Goal: Transaction & Acquisition: Purchase product/service

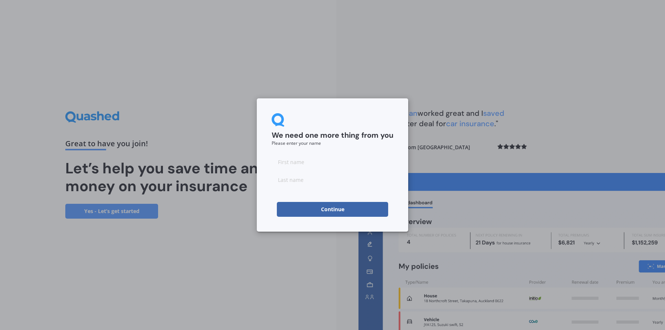
click at [321, 163] on input at bounding box center [333, 161] width 122 height 15
type input "[PERSON_NAME]"
click at [306, 182] on input at bounding box center [333, 179] width 122 height 15
type input "E"
click at [296, 213] on button "Continue" at bounding box center [332, 209] width 111 height 15
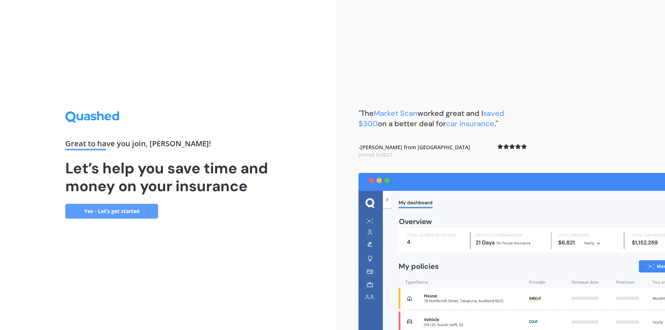
click at [107, 211] on link "Yes - Let’s get started" at bounding box center [111, 211] width 93 height 15
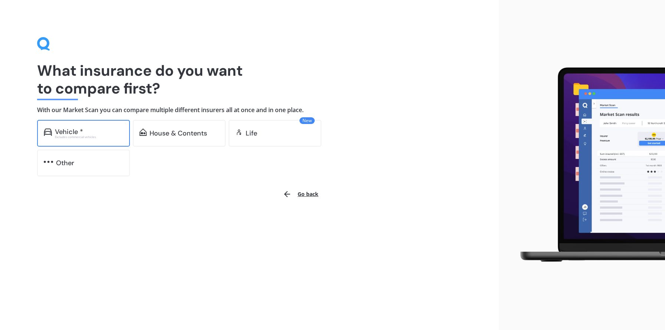
click at [96, 128] on div "Vehicle *" at bounding box center [89, 131] width 68 height 7
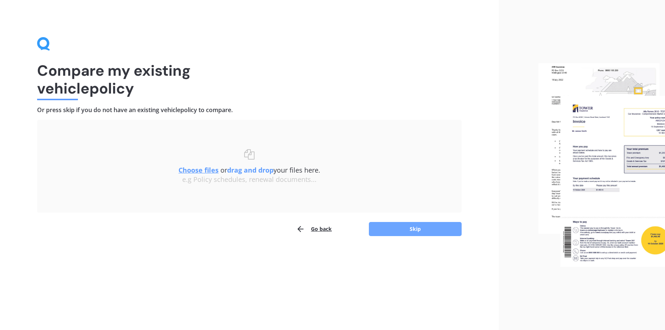
click at [419, 231] on button "Skip" at bounding box center [415, 229] width 93 height 14
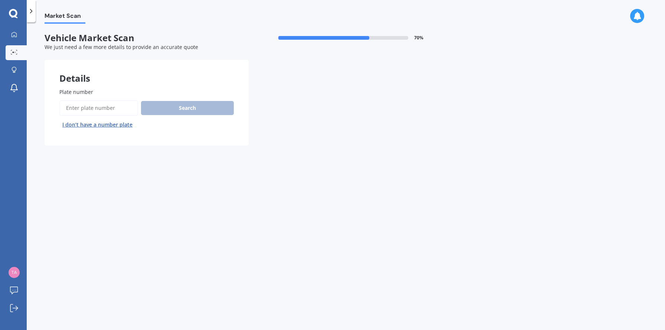
click at [118, 111] on input "Plate number" at bounding box center [98, 108] width 79 height 16
click at [105, 126] on button "I don’t have a number plate" at bounding box center [97, 125] width 76 height 12
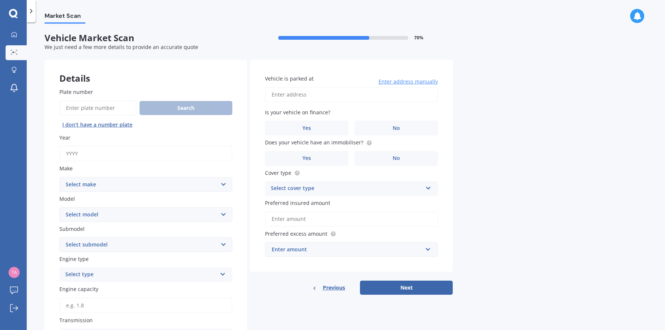
click at [69, 110] on input "Plate number" at bounding box center [97, 108] width 77 height 16
type input "PQK809"
click at [195, 107] on button "Search" at bounding box center [185, 108] width 93 height 14
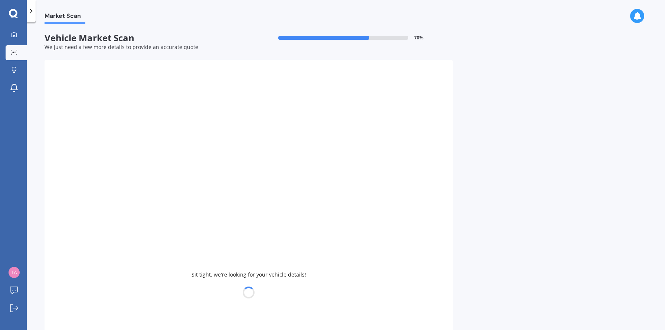
type input "2014"
select select "SUBARU"
select select "IMPREZA"
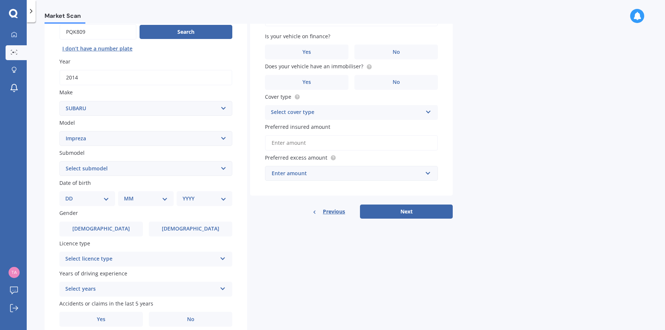
scroll to position [85, 0]
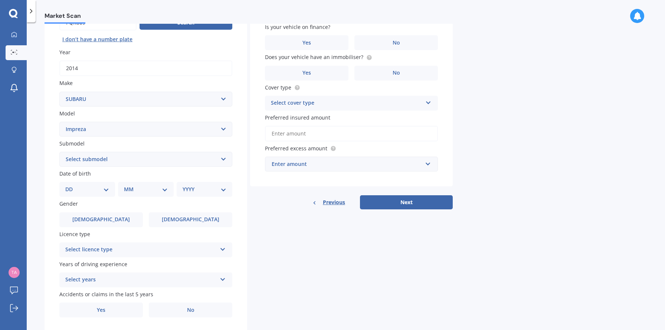
click at [94, 190] on select "DD 01 02 03 04 05 06 07 08 09 10 11 12 13 14 15 16 17 18 19 20 21 22 23 24 25 2…" at bounding box center [87, 189] width 44 height 8
select select "08"
click at [71, 186] on select "DD 01 02 03 04 05 06 07 08 09 10 11 12 13 14 15 16 17 18 19 20 21 22 23 24 25 2…" at bounding box center [87, 189] width 44 height 8
click at [127, 188] on select "MM 01 02 03 04 05 06 07 08 09 10 11 12" at bounding box center [147, 189] width 41 height 8
click at [155, 189] on select "MM 01 02 03 04 05 06 07 08 09 10 11 12" at bounding box center [147, 189] width 41 height 8
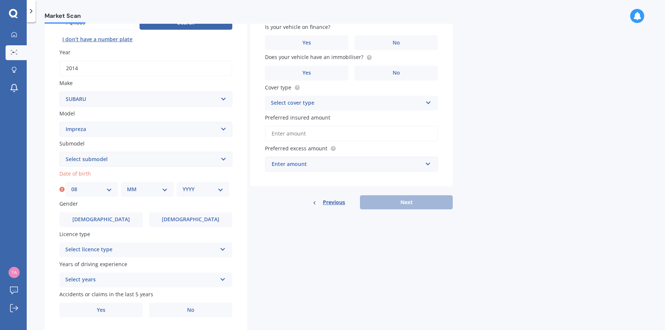
select select "01"
click at [127, 186] on select "MM 01 02 03 04 05 06 07 08 09 10 11 12" at bounding box center [147, 189] width 41 height 8
click at [200, 193] on select "YYYY 2025 2024 2023 2022 2021 2020 2019 2018 2017 2016 2015 2014 2013 2012 2011…" at bounding box center [202, 189] width 41 height 8
select select "1992"
click at [182, 186] on select "YYYY 2025 2024 2023 2022 2021 2020 2019 2018 2017 2016 2015 2014 2013 2012 2011…" at bounding box center [202, 189] width 41 height 8
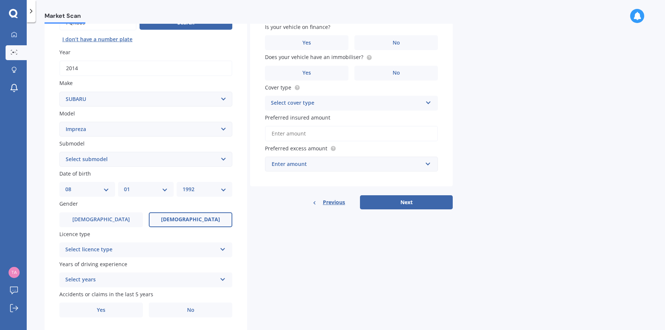
click at [200, 220] on span "[DEMOGRAPHIC_DATA]" at bounding box center [190, 219] width 59 height 6
click at [0, 0] on input "[DEMOGRAPHIC_DATA]" at bounding box center [0, 0] width 0 height 0
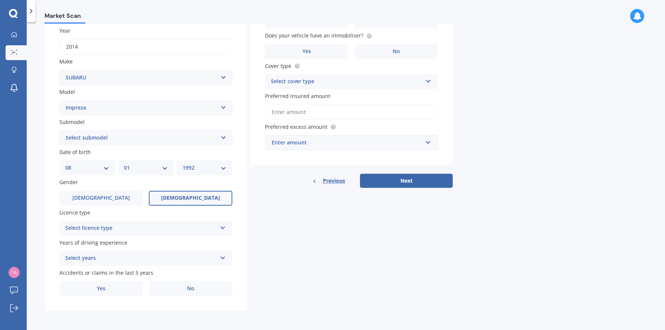
click at [170, 226] on div "Select licence type" at bounding box center [140, 228] width 151 height 9
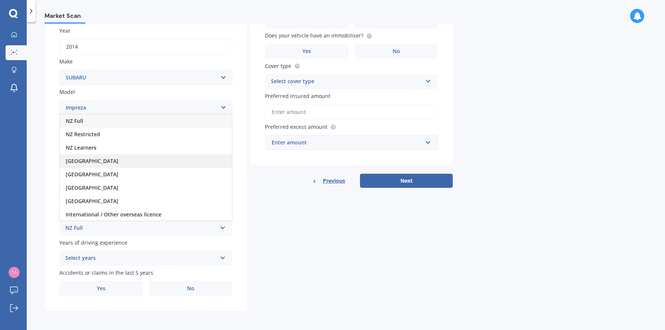
click at [119, 161] on div "[GEOGRAPHIC_DATA]" at bounding box center [146, 160] width 172 height 13
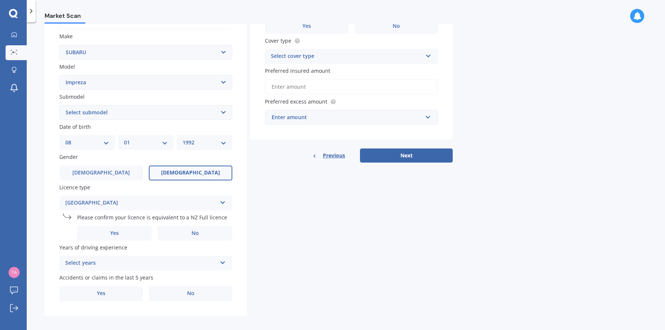
scroll to position [132, 0]
click at [129, 231] on label "Yes" at bounding box center [114, 232] width 75 height 15
click at [0, 0] on input "Yes" at bounding box center [0, 0] width 0 height 0
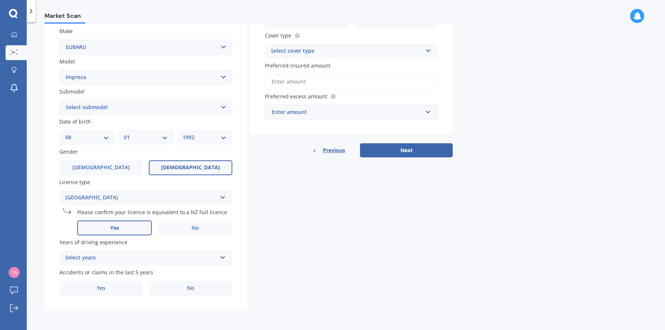
click at [140, 256] on div "Select years" at bounding box center [140, 257] width 151 height 9
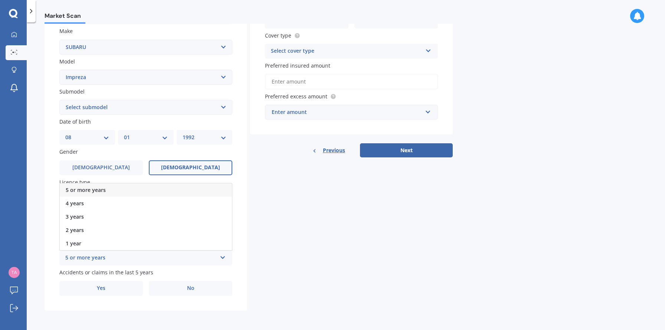
click at [108, 190] on div "5 or more years" at bounding box center [146, 189] width 172 height 13
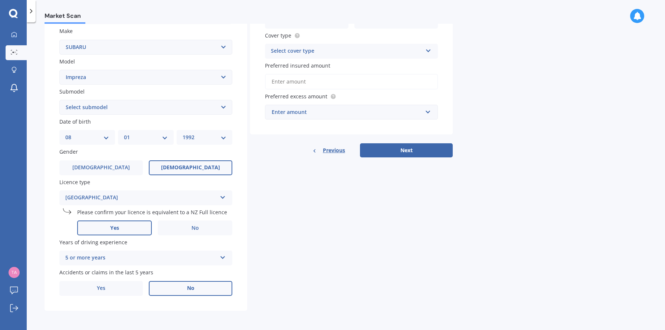
click at [169, 288] on label "No" at bounding box center [190, 288] width 83 height 15
click at [0, 0] on input "No" at bounding box center [0, 0] width 0 height 0
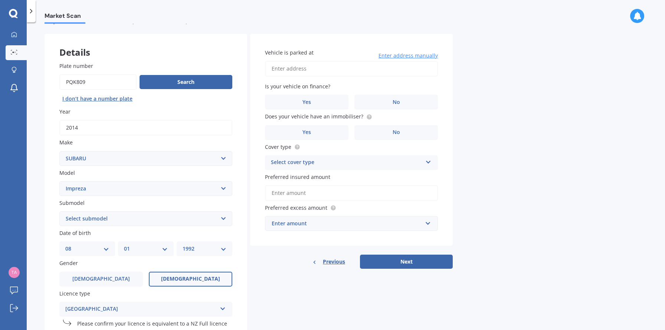
scroll to position [19, 0]
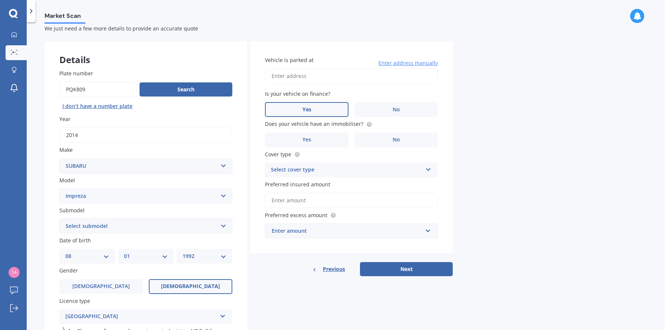
click at [308, 116] on label "Yes" at bounding box center [306, 109] width 83 height 15
click at [0, 0] on input "Yes" at bounding box center [0, 0] width 0 height 0
click at [389, 140] on label "No" at bounding box center [395, 139] width 83 height 15
click at [0, 0] on input "No" at bounding box center [0, 0] width 0 height 0
click at [329, 168] on div "Select cover type" at bounding box center [346, 169] width 151 height 9
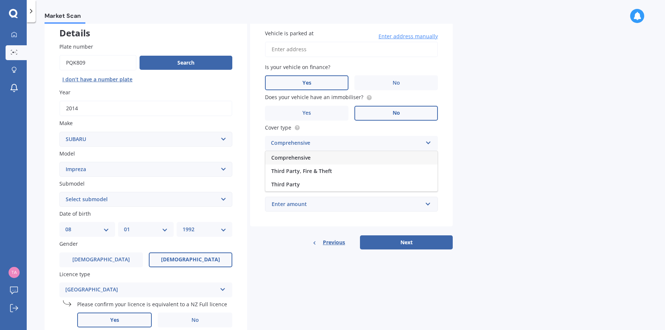
scroll to position [47, 0]
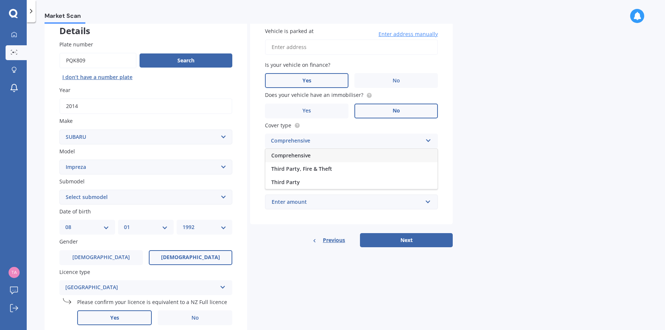
click at [288, 155] on span "Comprehensive" at bounding box center [290, 155] width 39 height 7
click at [292, 177] on input "Preferred insured amount" at bounding box center [351, 172] width 173 height 16
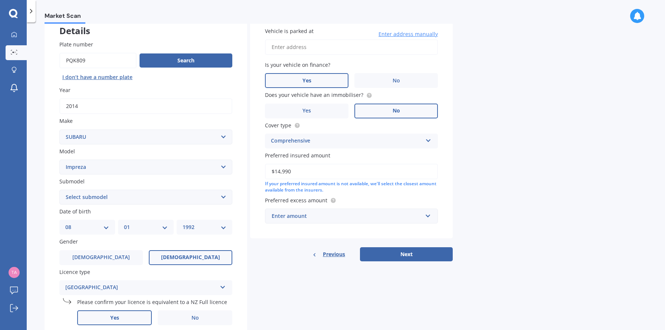
type input "$14,990"
click at [420, 218] on div "Enter amount" at bounding box center [347, 216] width 151 height 8
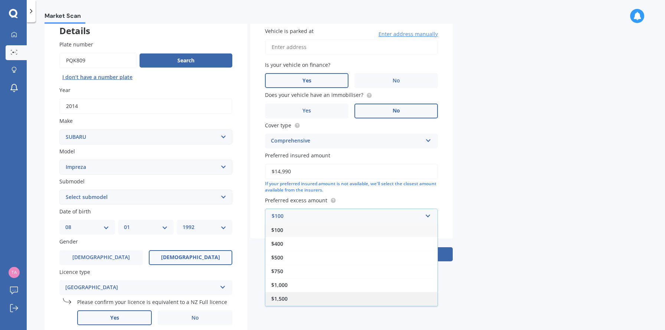
click at [335, 297] on div "$1,500" at bounding box center [351, 299] width 172 height 14
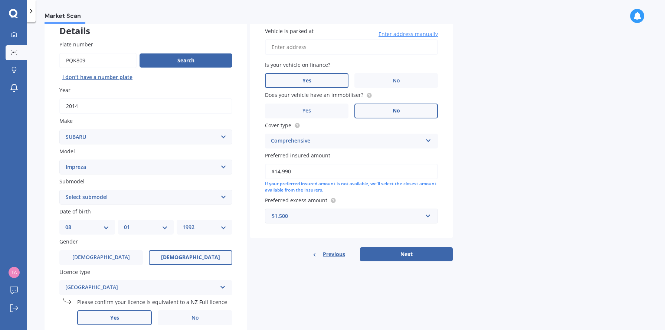
click at [361, 296] on div "Details Plate number Search I don’t have a number plate Year [DATE] Make Select…" at bounding box center [249, 206] width 408 height 388
click at [395, 254] on button "Next" at bounding box center [406, 254] width 93 height 14
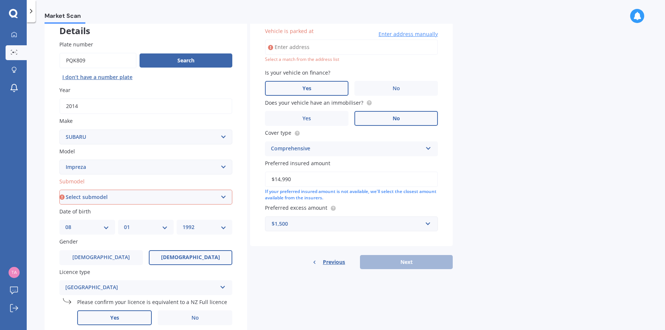
click at [142, 198] on select "Select submodel (All other turbo) 2.0i 2.0i Luxury 2.0i S Edition 2.0R 2.0R Spo…" at bounding box center [145, 197] width 173 height 15
click at [178, 194] on select "Select submodel (All other turbo) 2.0i 2.0i Luxury 2.0i S Edition 2.0R 2.0R Spo…" at bounding box center [145, 197] width 173 height 15
click at [130, 192] on select "Select submodel (All other turbo) 2.0i 2.0i Luxury 2.0i S Edition 2.0R 2.0R Spo…" at bounding box center [145, 197] width 173 height 15
select select "2.0XV PETROL/HYBRID"
click at [59, 190] on select "Select submodel (All other turbo) 2.0i 2.0i Luxury 2.0i S Edition 2.0R 2.0R Spo…" at bounding box center [145, 197] width 173 height 15
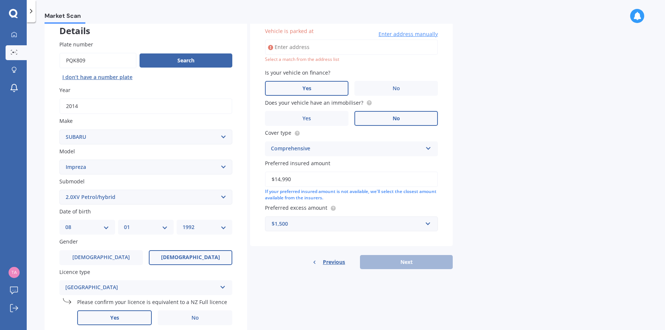
click at [502, 241] on div "Market Scan Vehicle Market Scan 70 % We just need a few more details to provide…" at bounding box center [346, 177] width 638 height 307
click at [316, 44] on input "Vehicle is parked at" at bounding box center [351, 47] width 173 height 16
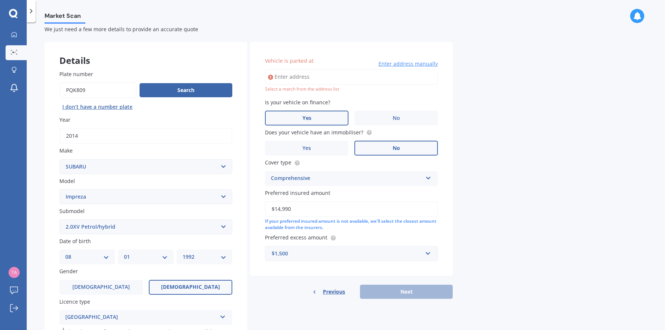
scroll to position [18, 0]
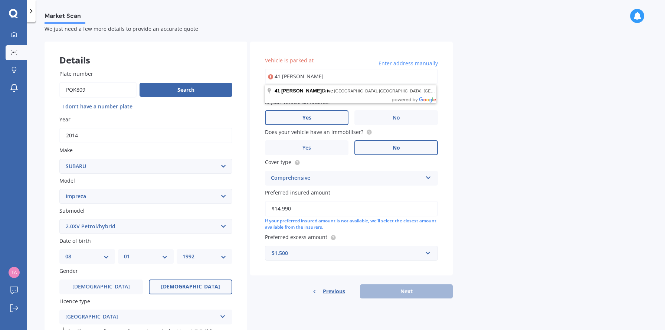
click at [358, 98] on body "My Dashboard Market Scan Explore insurance Notifications [PERSON_NAME] E Submit…" at bounding box center [332, 165] width 665 height 330
click at [333, 73] on input "41 [PERSON_NAME]" at bounding box center [351, 77] width 173 height 16
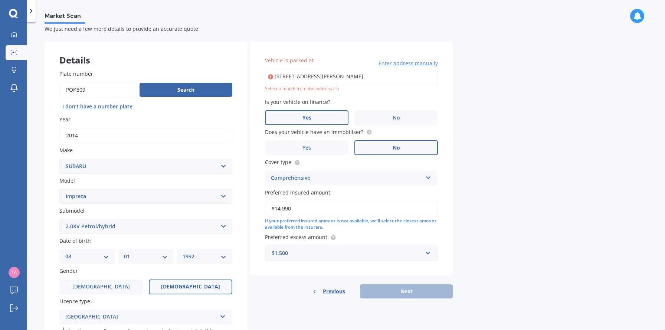
type input "[STREET_ADDRESS][PERSON_NAME]"
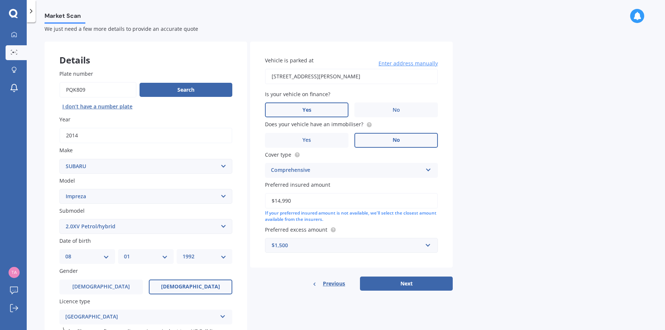
click at [493, 192] on div "Market Scan Vehicle Market Scan 70 % We just need a few more details to provide…" at bounding box center [346, 177] width 638 height 307
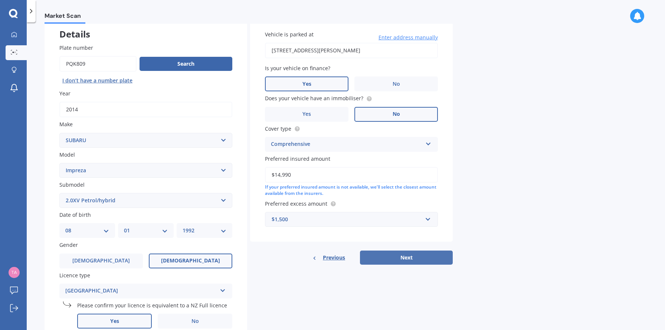
click at [403, 263] on button "Next" at bounding box center [406, 257] width 93 height 14
select select "08"
select select "01"
select select "1992"
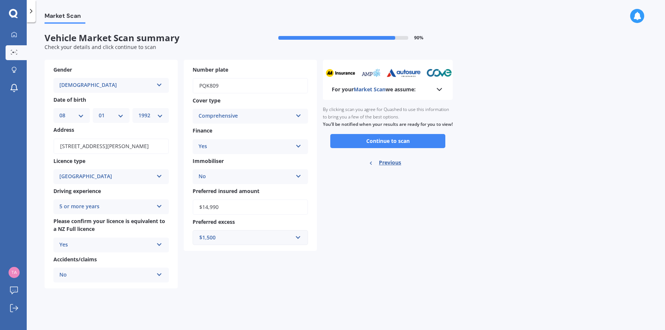
scroll to position [0, 0]
click at [393, 148] on button "Continue to scan" at bounding box center [387, 141] width 115 height 14
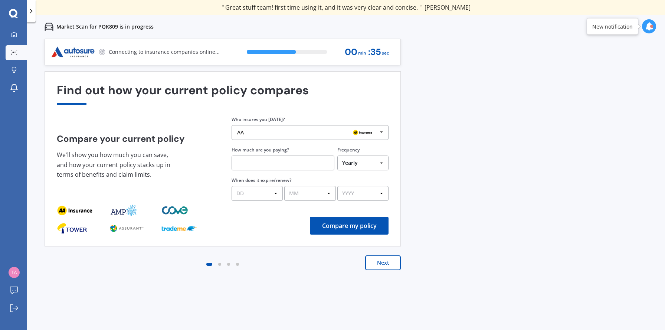
click at [422, 119] on div "Previous 60,000+ Kiwis have signed up to shop and save on insurance with us " H…" at bounding box center [346, 204] width 638 height 330
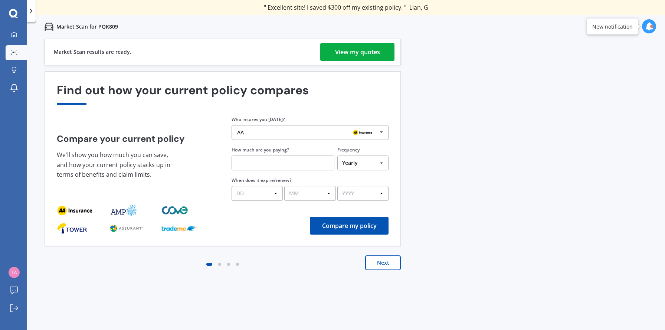
click at [355, 53] on div "View my quotes" at bounding box center [357, 52] width 45 height 18
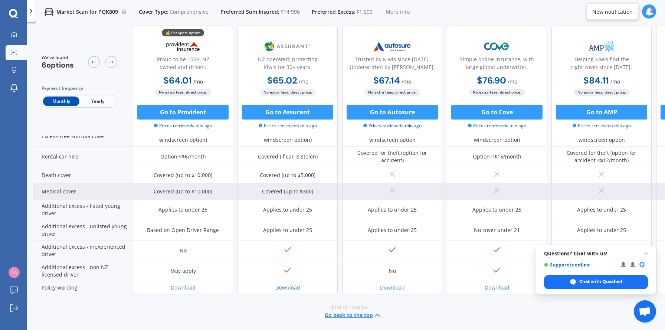
scroll to position [307, 0]
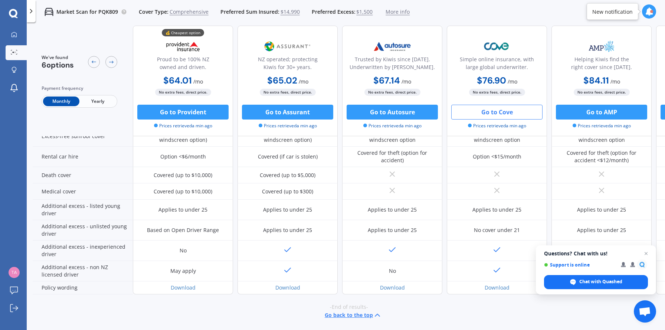
click at [494, 115] on button "Go to Cove" at bounding box center [496, 112] width 91 height 15
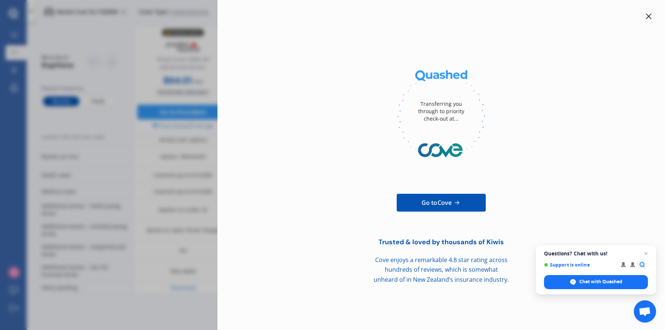
click at [648, 17] on icon at bounding box center [648, 16] width 6 height 6
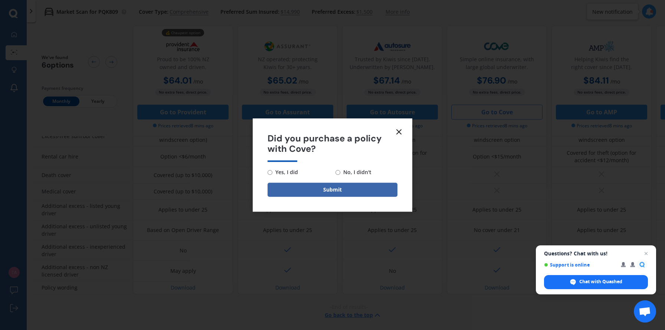
click at [337, 174] on input "No, I didn't" at bounding box center [337, 172] width 5 height 5
radio input "true"
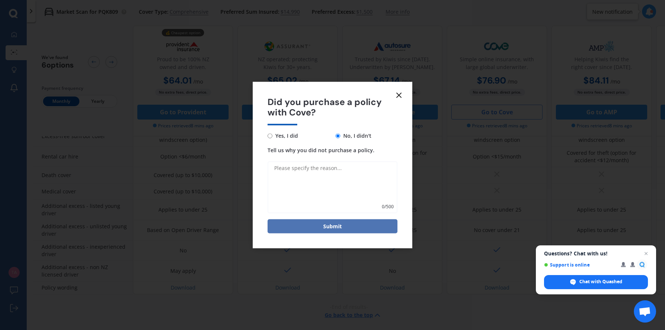
click at [339, 224] on button "Submit" at bounding box center [332, 226] width 130 height 14
click at [395, 94] on icon at bounding box center [398, 95] width 9 height 9
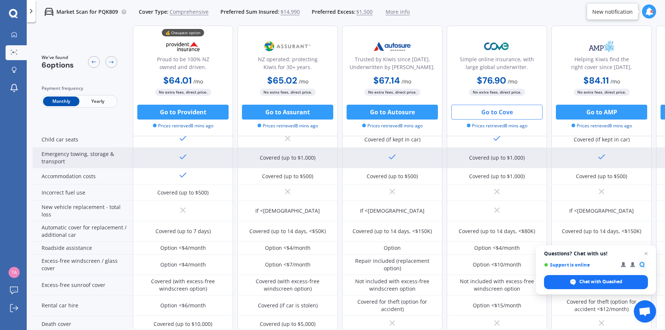
scroll to position [159, 0]
